Goal: Navigation & Orientation: Find specific page/section

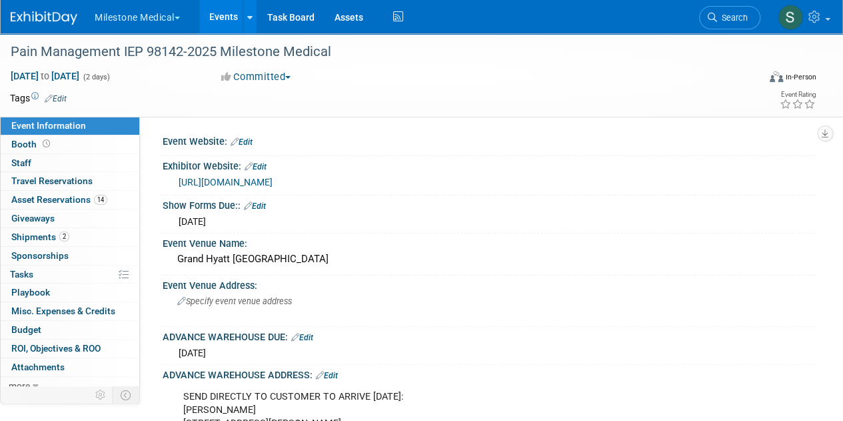
click at [152, 18] on button "Milestone Medical" at bounding box center [144, 14] width 103 height 29
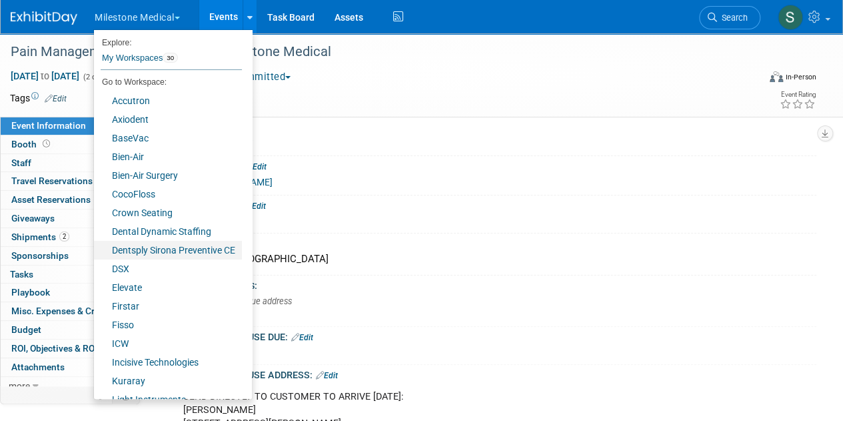
scroll to position [256, 0]
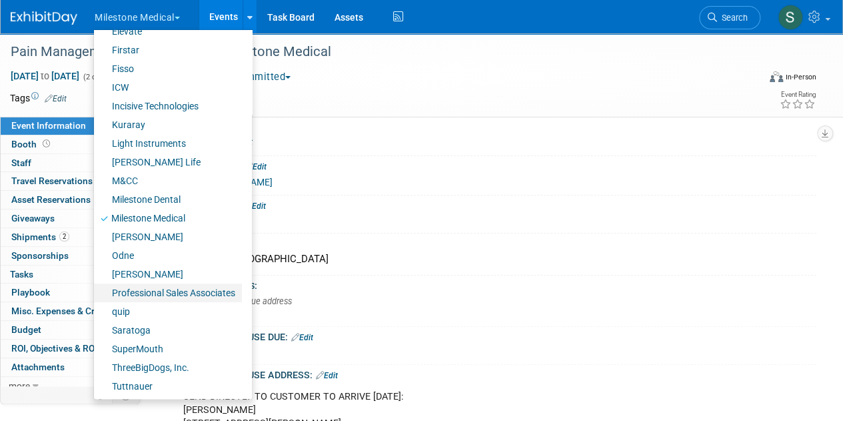
click at [184, 287] on link "Professional Sales Associates" at bounding box center [168, 292] width 148 height 19
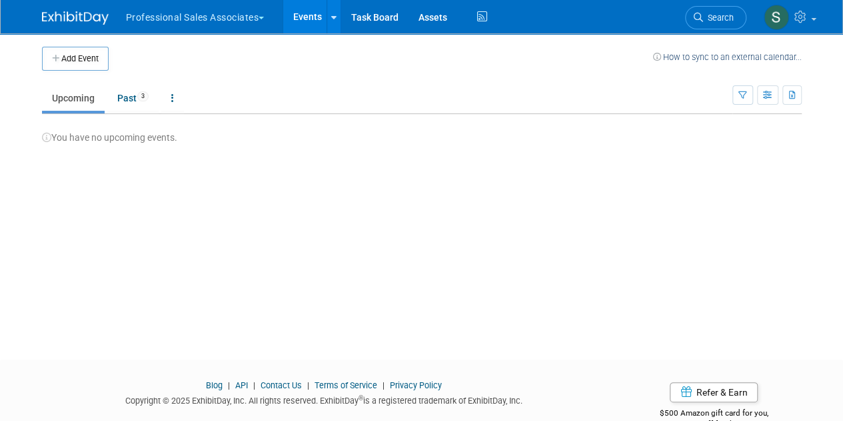
click at [139, 24] on button "Professional Sales Associates" at bounding box center [203, 14] width 157 height 29
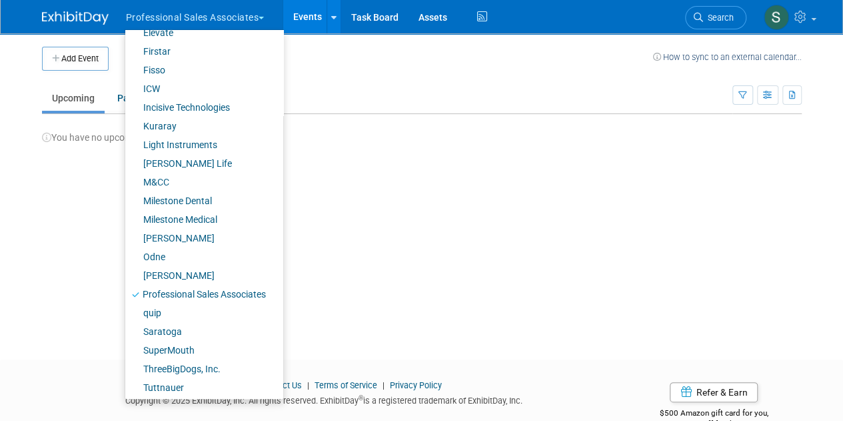
scroll to position [256, 0]
click at [181, 342] on link "SuperMouth" at bounding box center [199, 348] width 148 height 19
